Goal: Find specific page/section: Find specific page/section

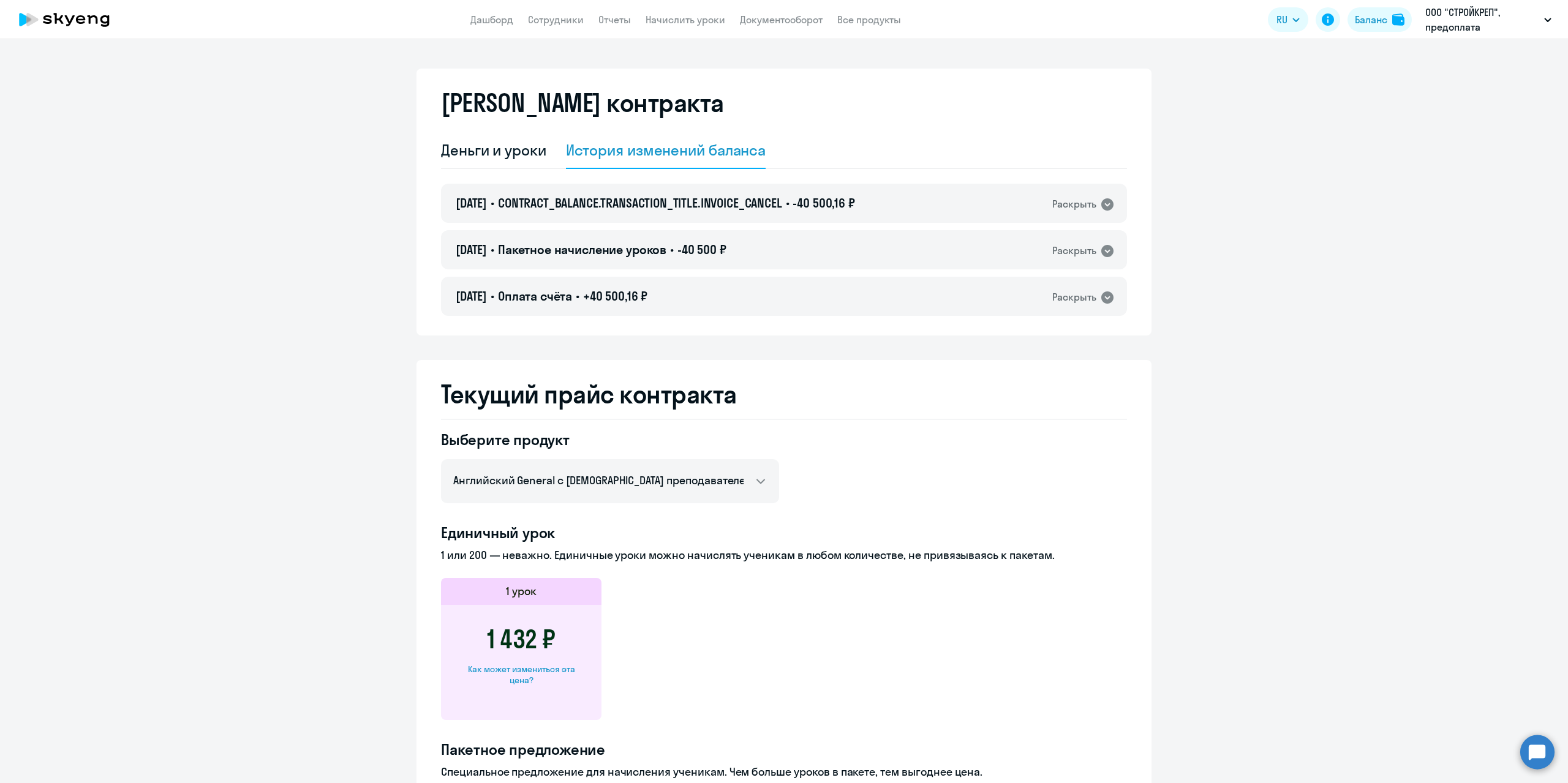
select select "english_adult_not_native_speaker"
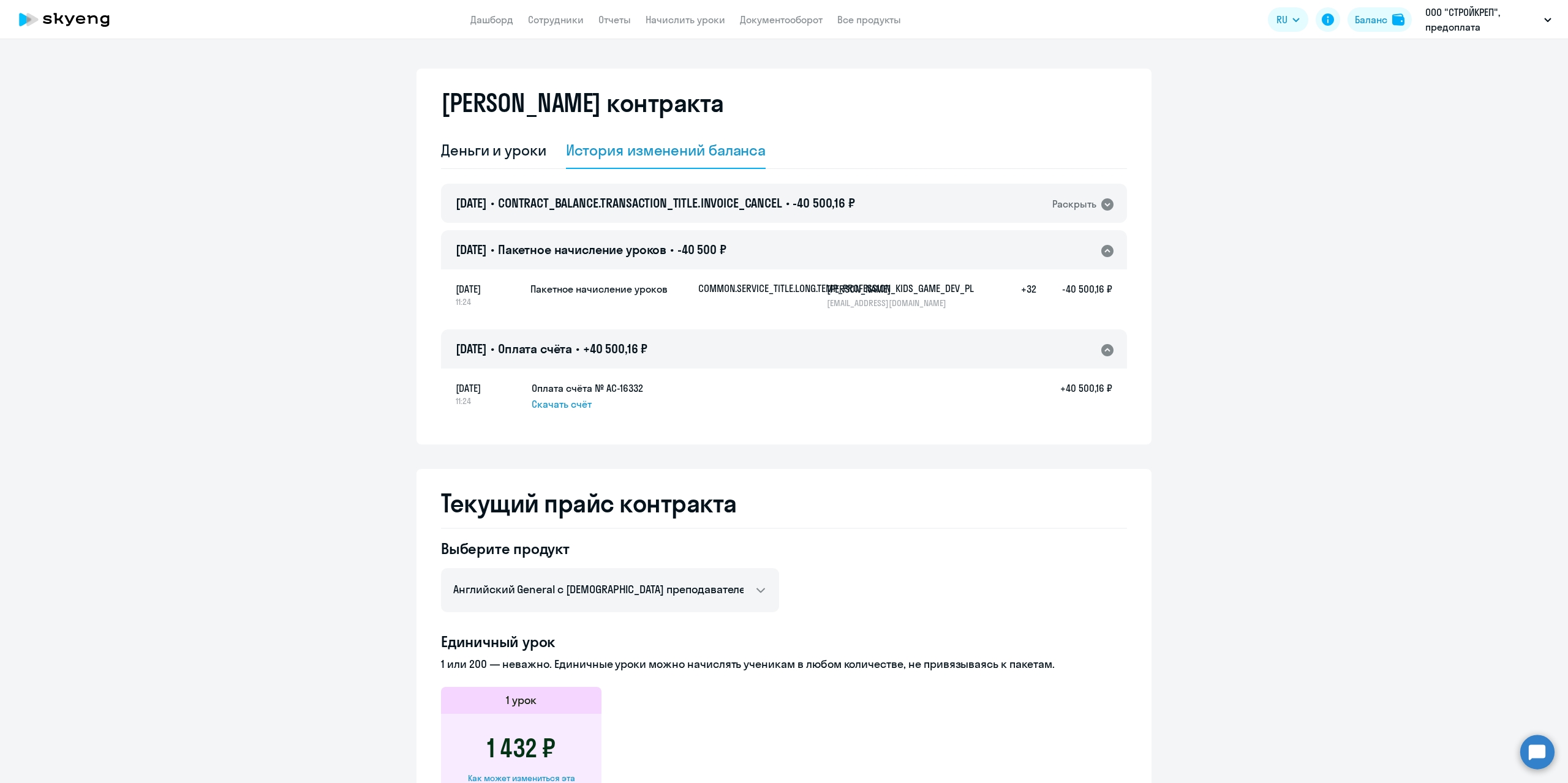
select select "english_adult_not_native_speaker"
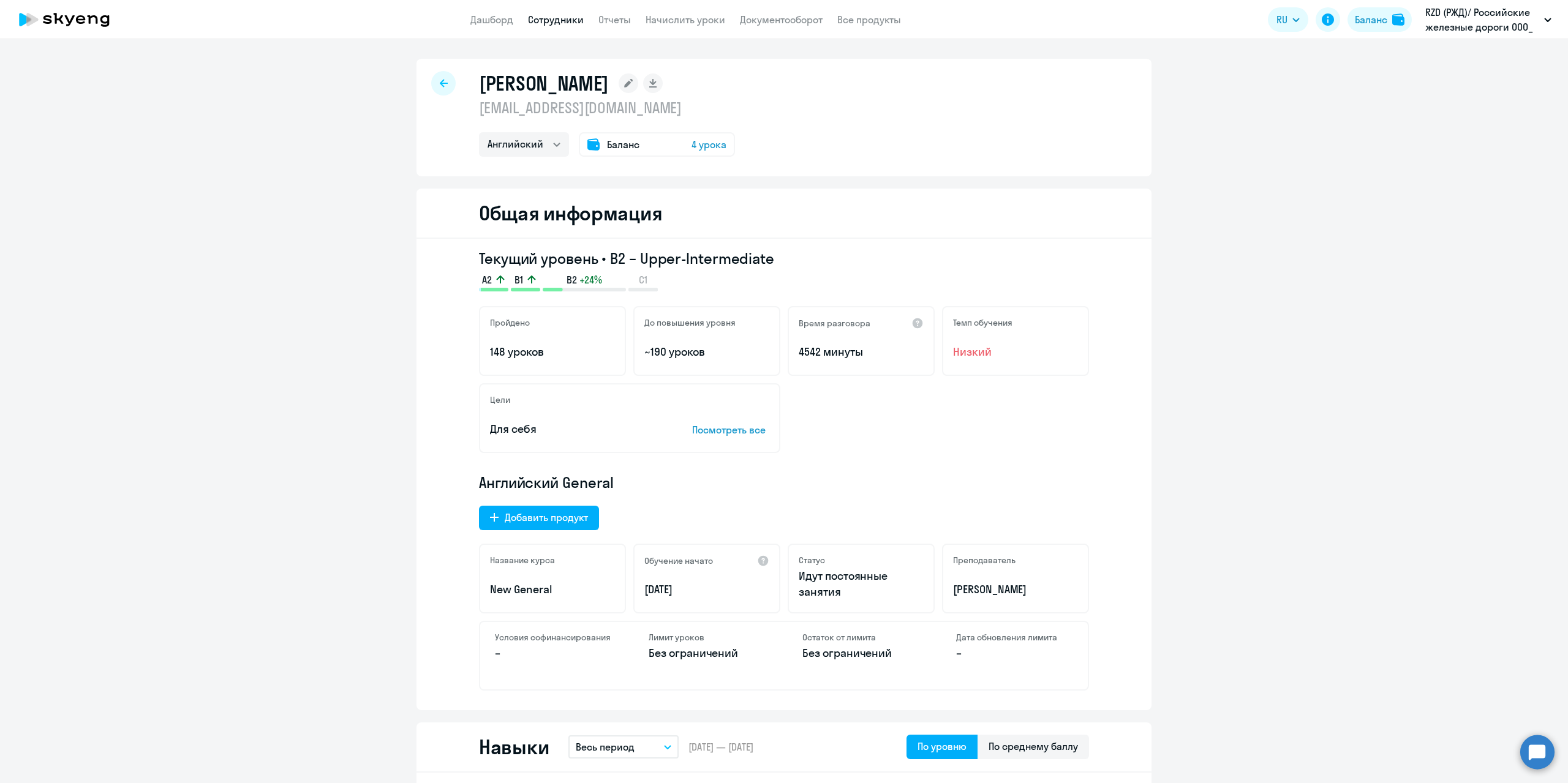
select select "english"
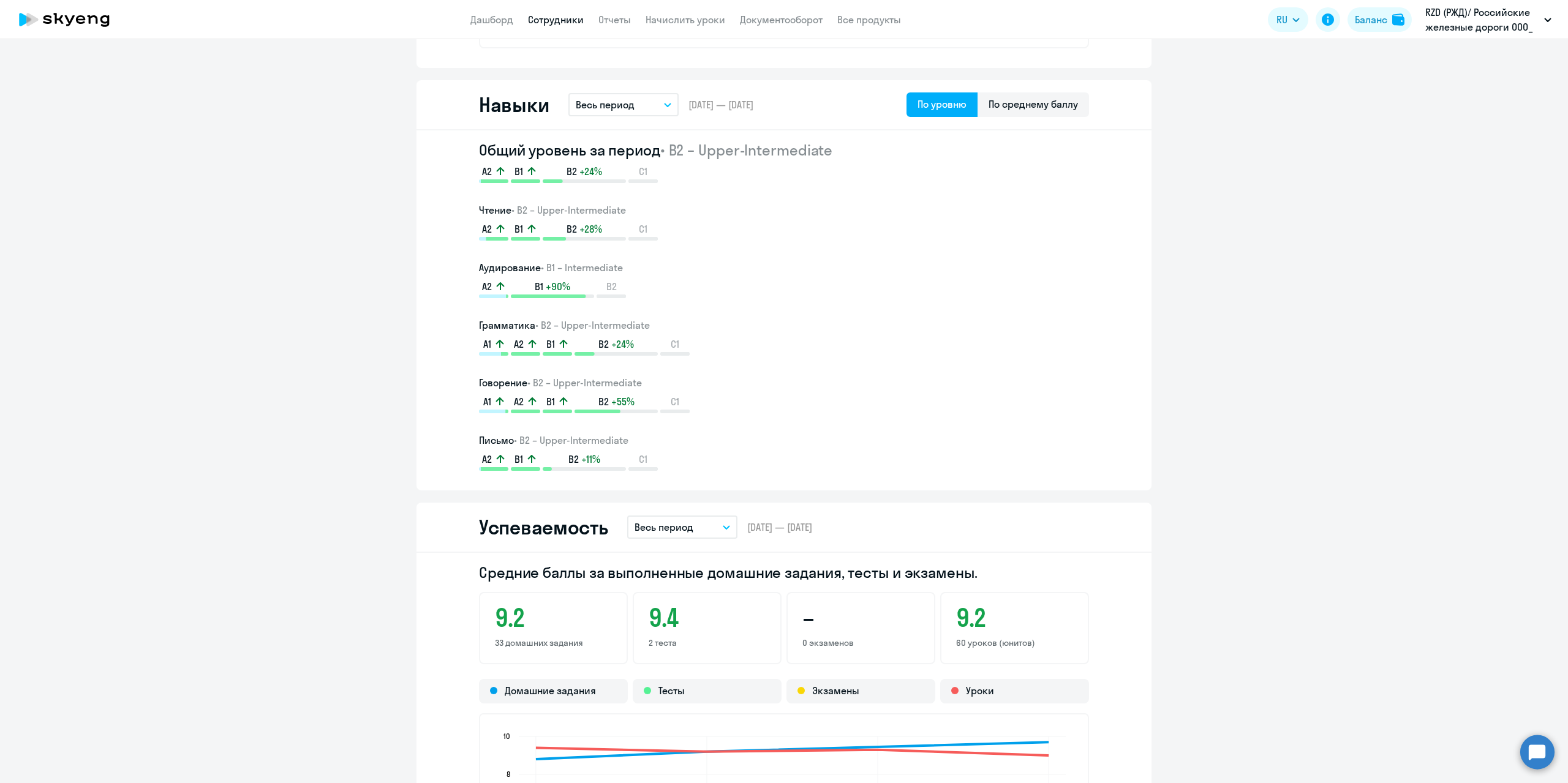
scroll to position [612, 0]
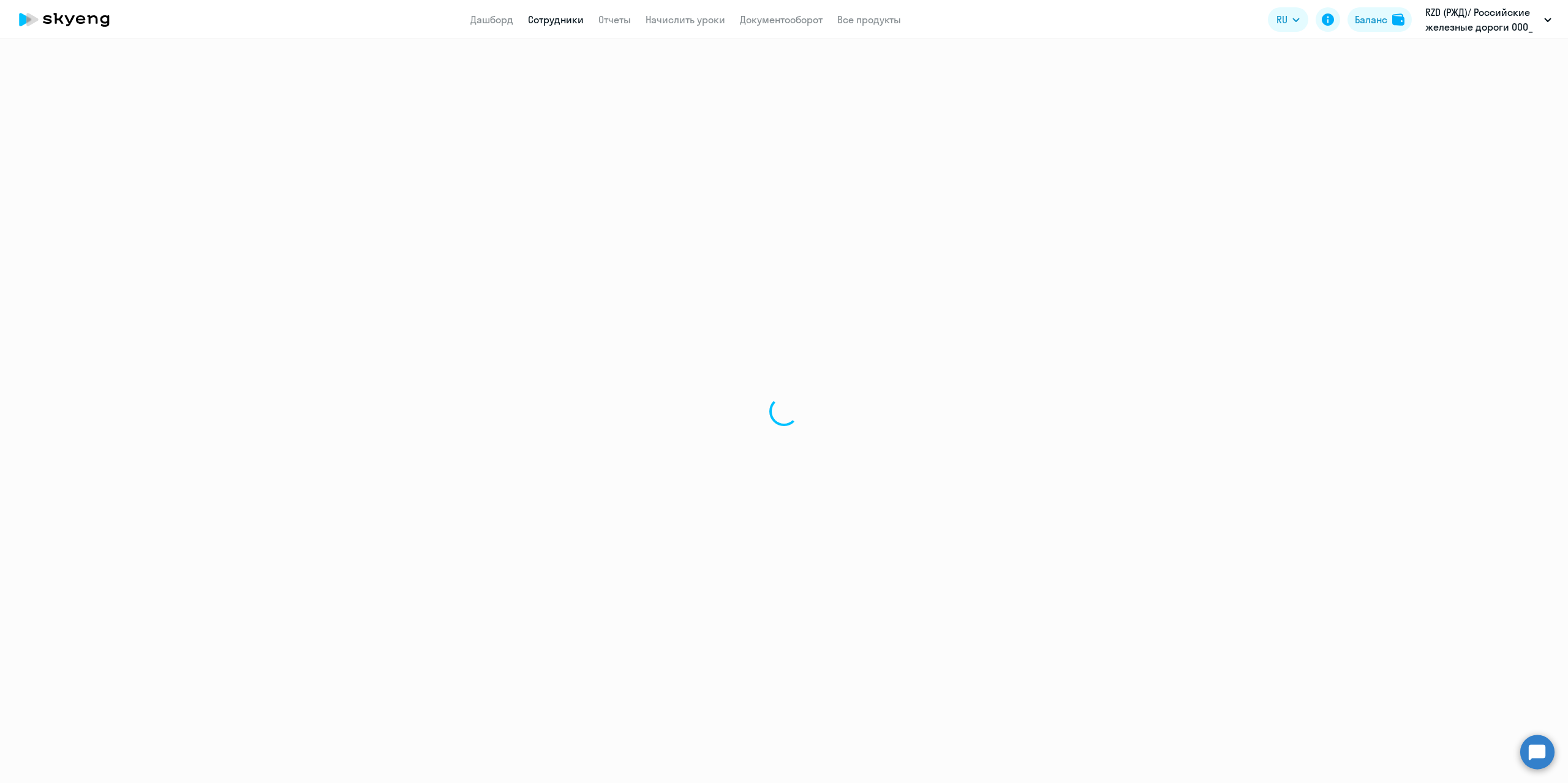
select select "30"
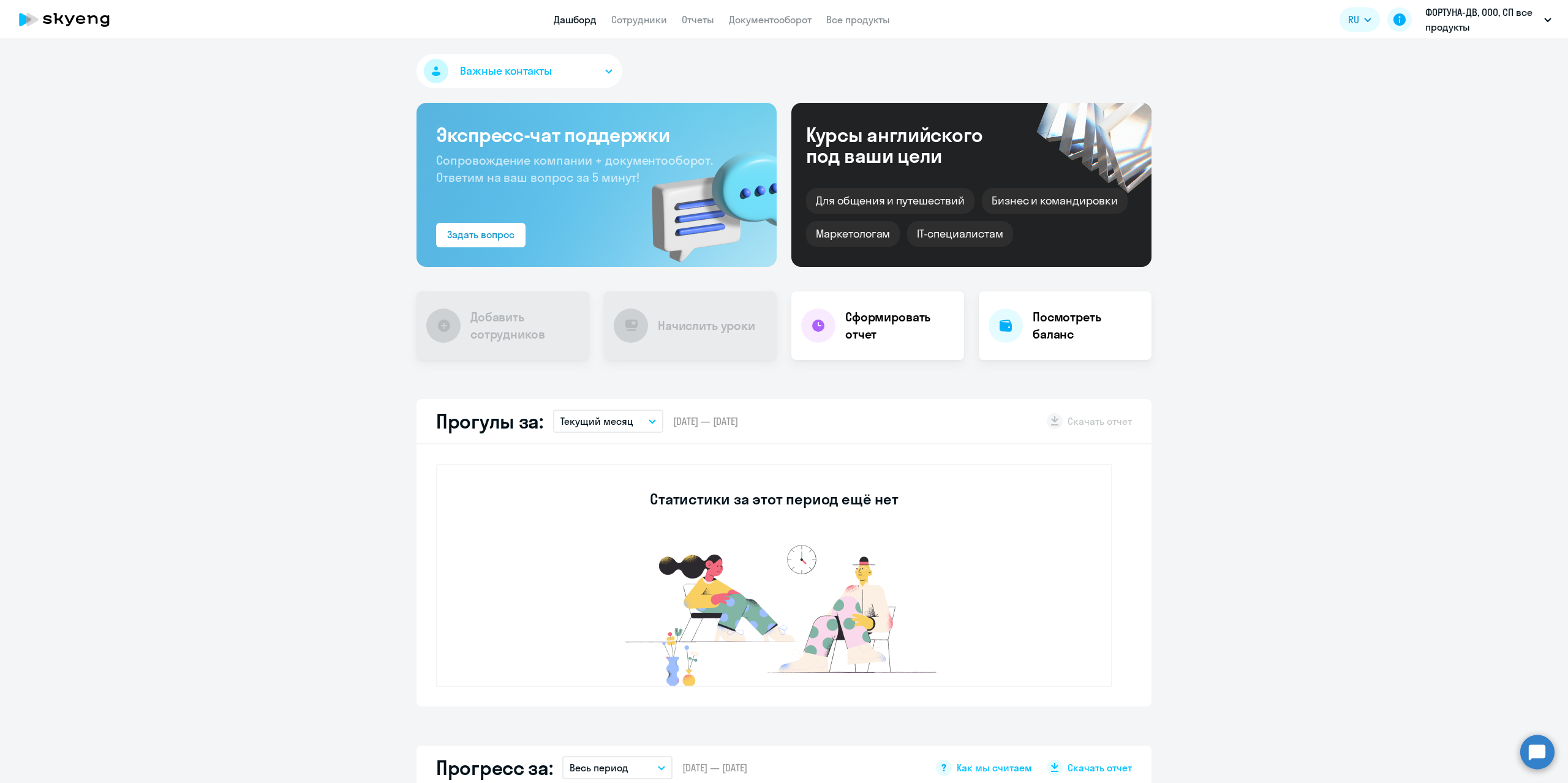
select select "30"
